Goal: Communication & Community: Participate in discussion

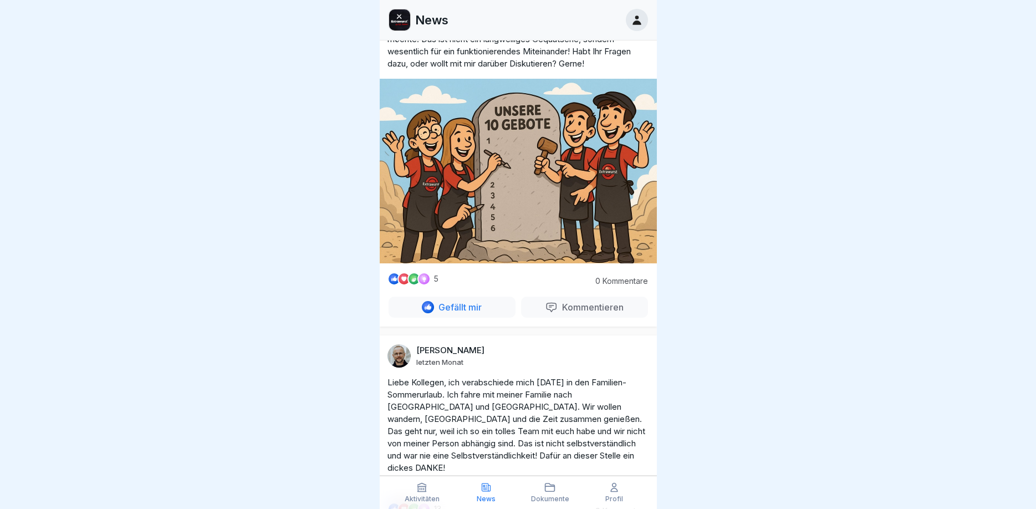
scroll to position [737, 0]
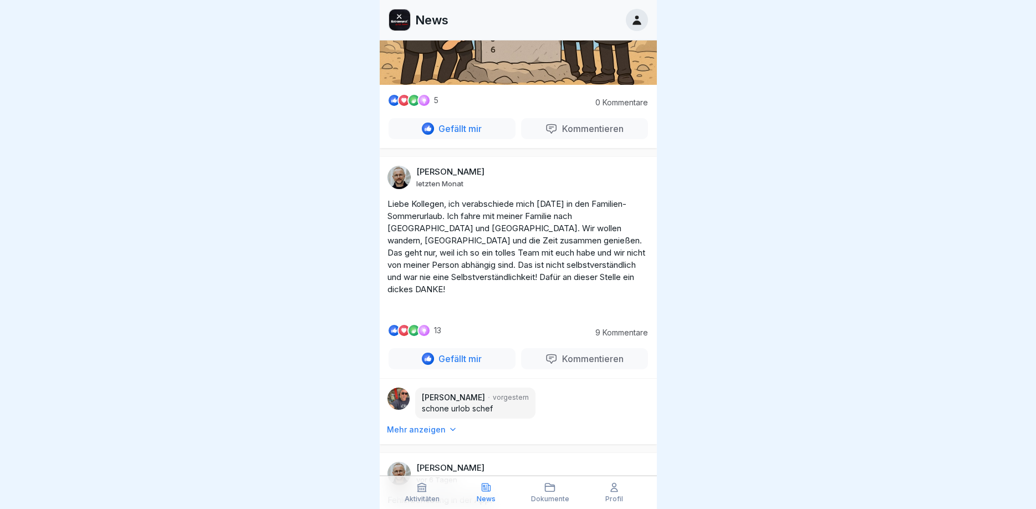
scroll to position [1069, 0]
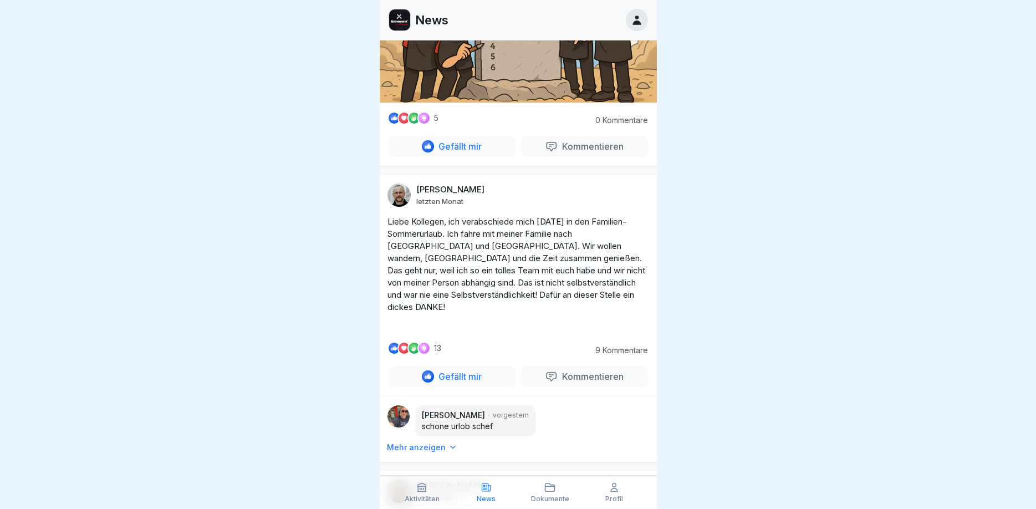
scroll to position [1227, 0]
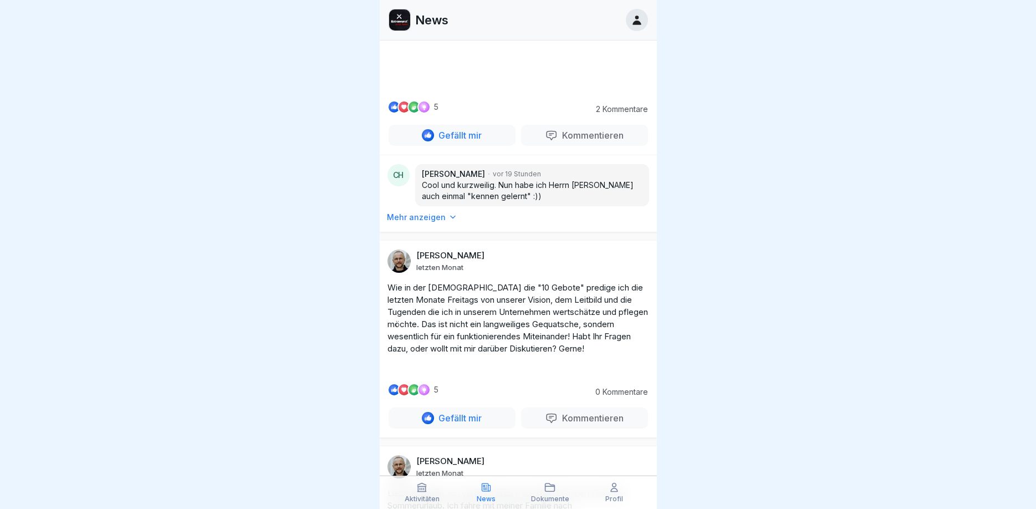
scroll to position [399, 0]
